Goal: Task Accomplishment & Management: Complete application form

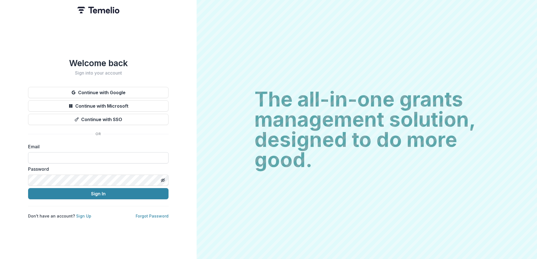
click at [91, 157] on input at bounding box center [98, 157] width 140 height 11
type input "**********"
click at [163, 179] on icon "Toggle password visibility" at bounding box center [162, 180] width 3 height 2
click at [28, 188] on button "Sign In" at bounding box center [98, 193] width 140 height 11
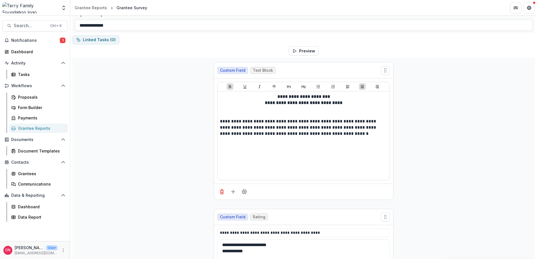
scroll to position [56, 0]
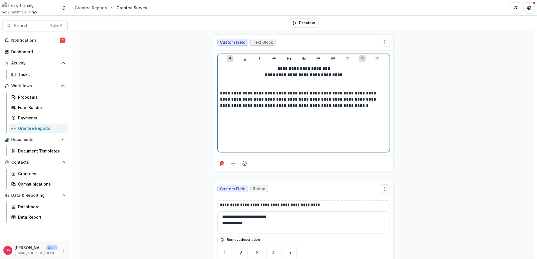
click at [335, 108] on p "**********" at bounding box center [303, 99] width 167 height 19
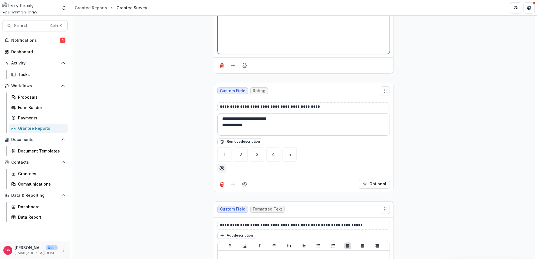
scroll to position [168, 0]
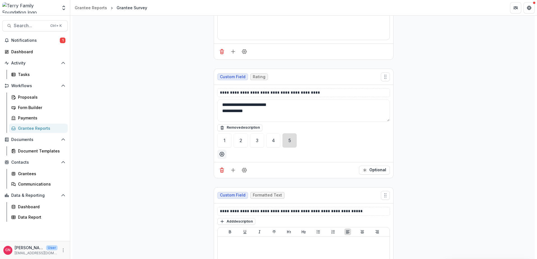
click at [289, 138] on div "5" at bounding box center [289, 141] width 14 height 14
click at [289, 137] on div "5" at bounding box center [289, 141] width 14 height 14
click at [289, 138] on div "5" at bounding box center [289, 140] width 3 height 4
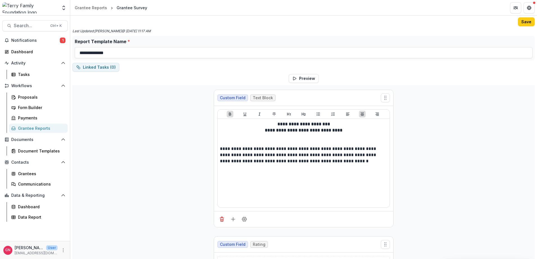
scroll to position [0, 0]
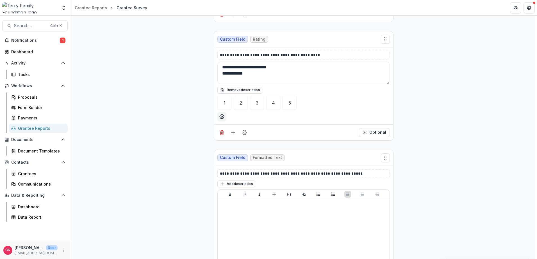
scroll to position [225, 0]
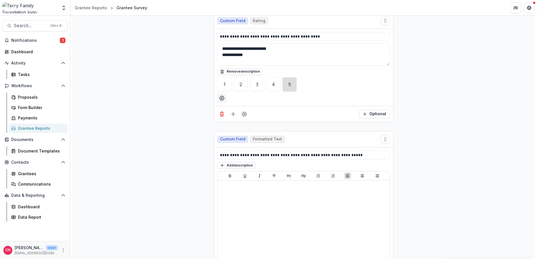
click at [287, 81] on div "5" at bounding box center [289, 84] width 14 height 14
click at [222, 97] on icon "Options" at bounding box center [222, 98] width 6 height 6
drag, startPoint x: 236, startPoint y: 120, endPoint x: 213, endPoint y: 121, distance: 23.3
click at [213, 121] on body "**********" at bounding box center [268, 129] width 537 height 259
type input "*"
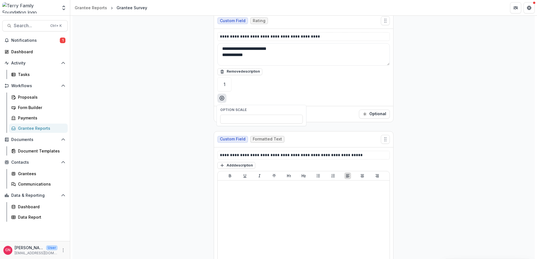
click at [221, 97] on icon "Options" at bounding box center [222, 98] width 6 height 6
click at [220, 97] on icon "Options" at bounding box center [222, 98] width 4 height 4
click at [221, 97] on icon "Options" at bounding box center [222, 98] width 6 height 6
click at [234, 70] on button "Remove description" at bounding box center [239, 72] width 45 height 7
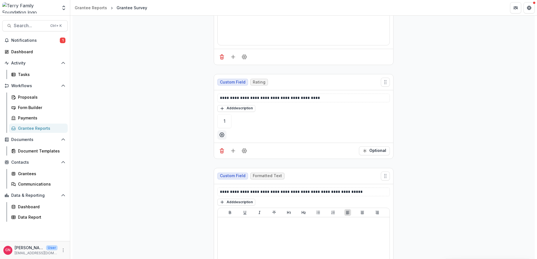
scroll to position [84, 0]
